Goal: Information Seeking & Learning: Learn about a topic

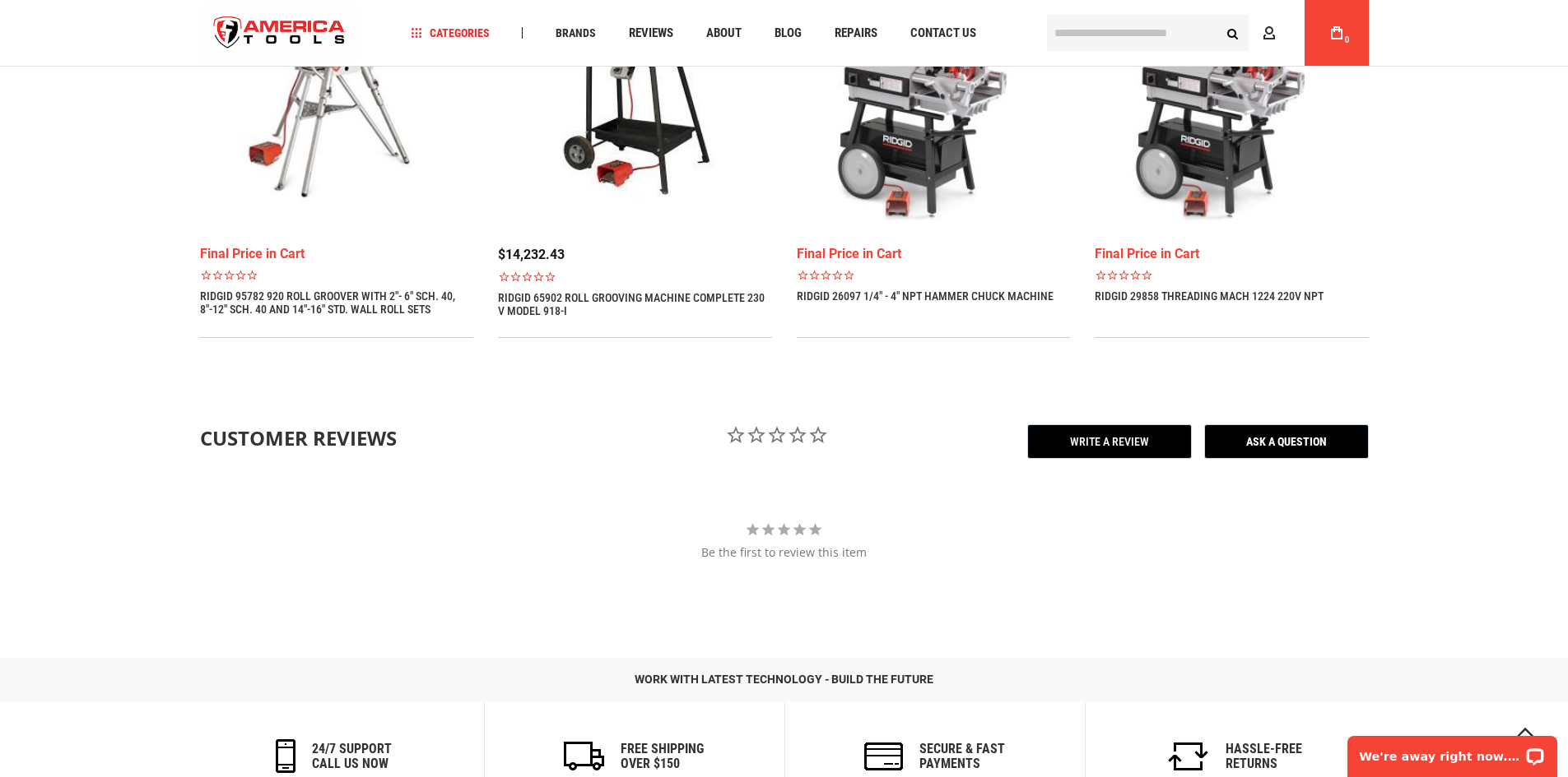
scroll to position [2640, 0]
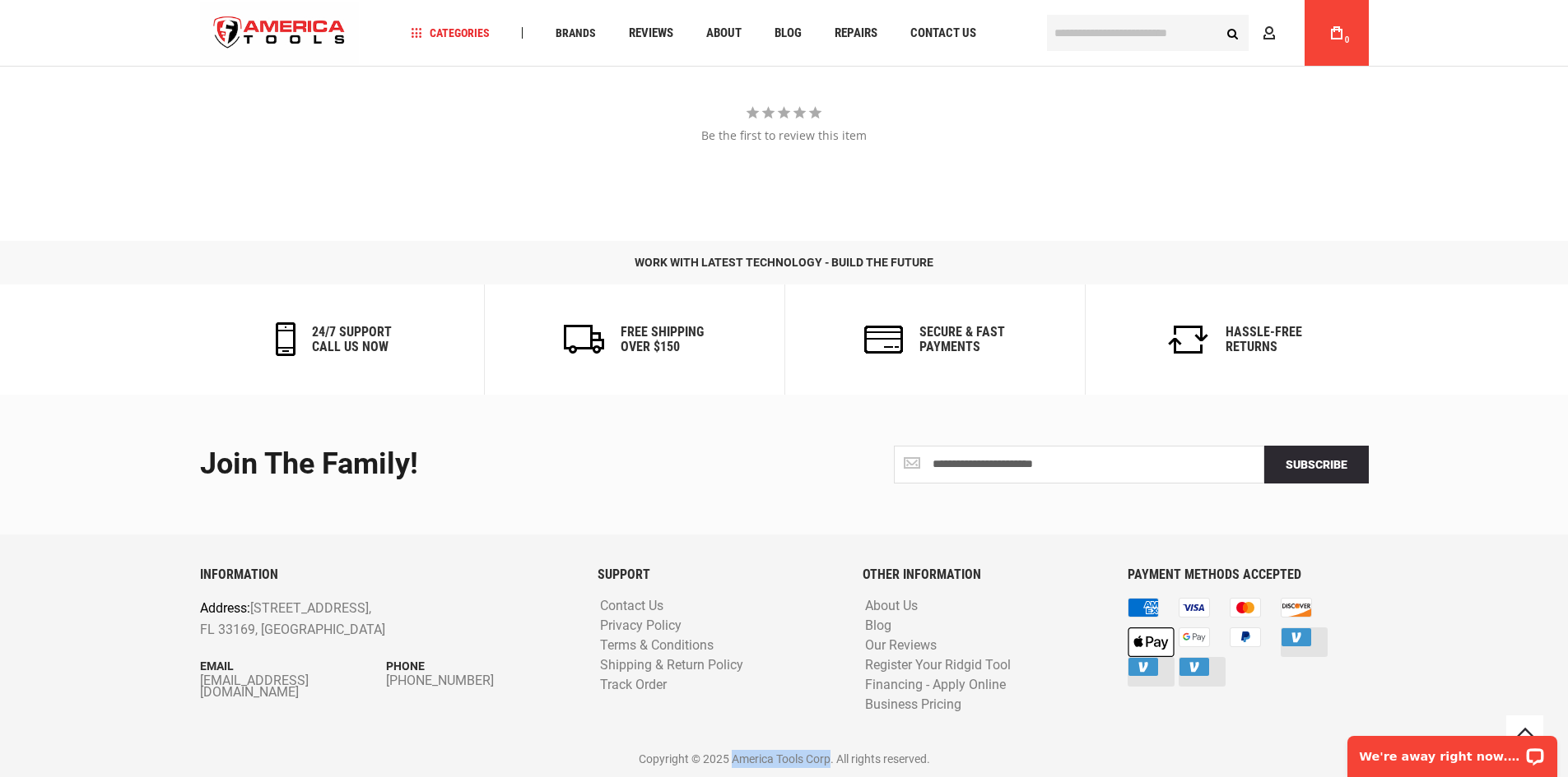
drag, startPoint x: 733, startPoint y: 759, endPoint x: 829, endPoint y: 760, distance: 96.0
click at [829, 760] on p "Copyright © 2025 America Tools Corp. All rights reserved." at bounding box center [784, 759] width 1168 height 18
copy p "America Tools Corp"
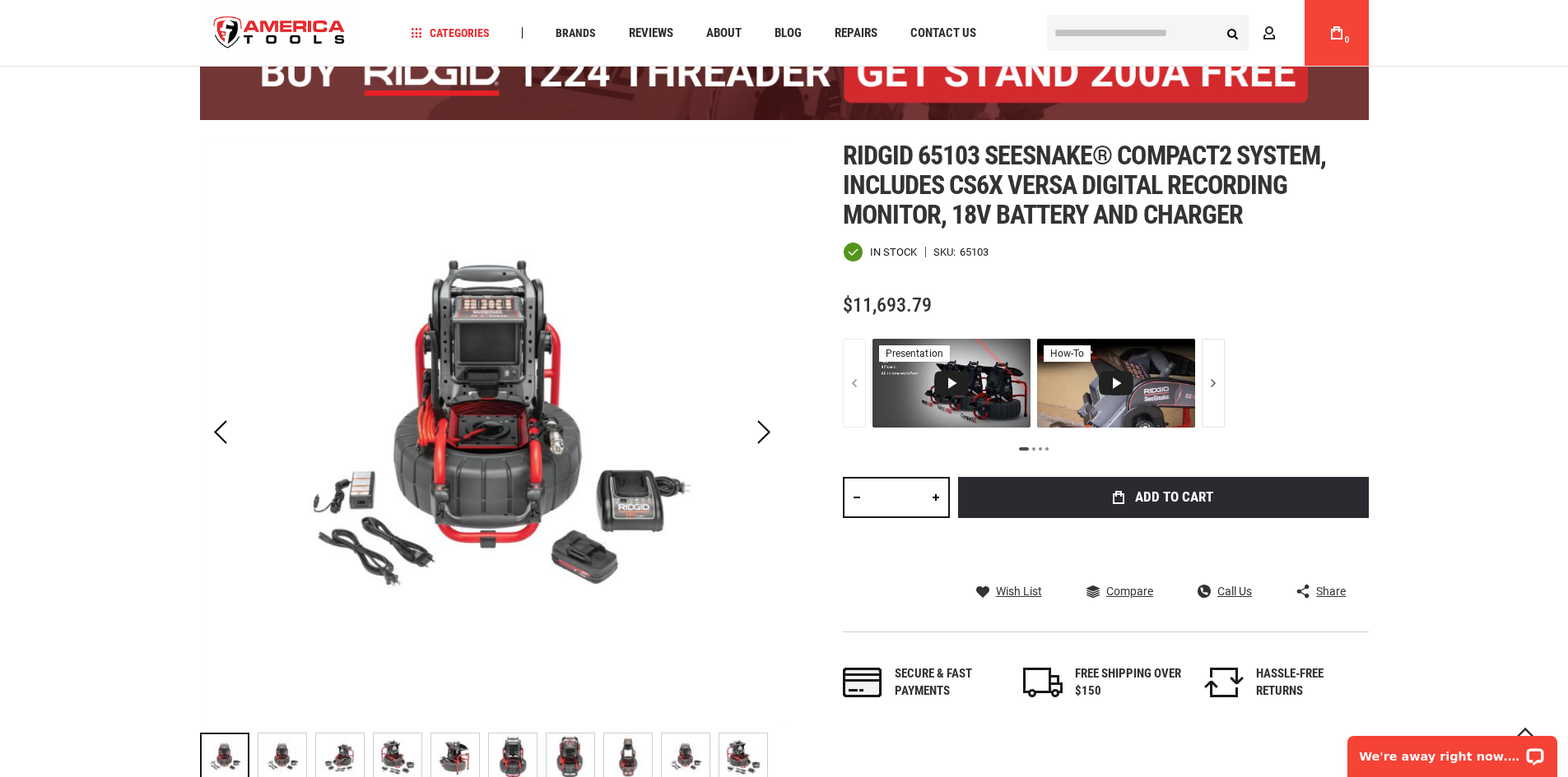
scroll to position [0, 0]
